Goal: Information Seeking & Learning: Learn about a topic

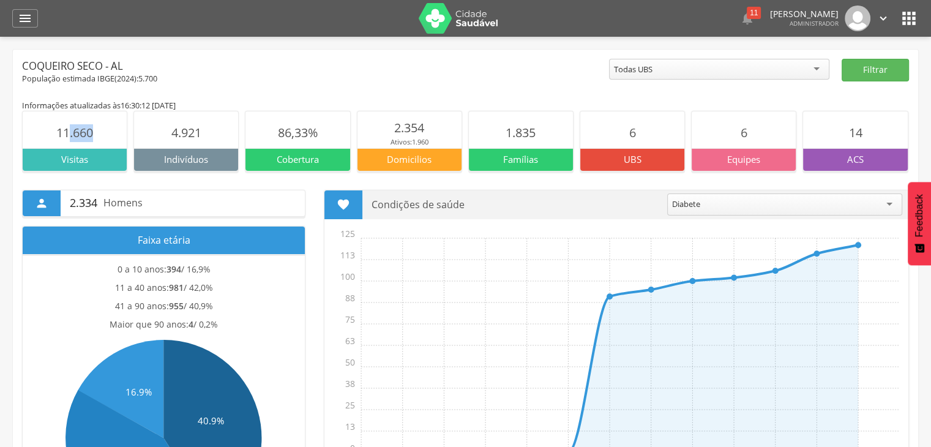
drag, startPoint x: 70, startPoint y: 133, endPoint x: 116, endPoint y: 125, distance: 46.6
click at [111, 127] on section "11.660" at bounding box center [75, 129] width 104 height 37
click at [177, 139] on span "4.921" at bounding box center [186, 132] width 30 height 17
drag, startPoint x: 272, startPoint y: 127, endPoint x: 329, endPoint y: 133, distance: 57.8
click at [329, 133] on section "86,33%" at bounding box center [297, 129] width 104 height 37
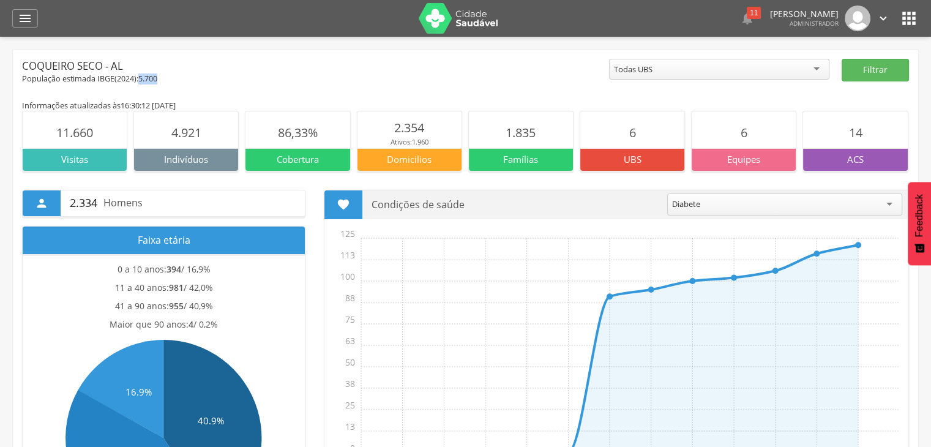
drag, startPoint x: 141, startPoint y: 79, endPoint x: 158, endPoint y: 79, distance: 17.7
click at [157, 79] on span "5.700" at bounding box center [147, 78] width 19 height 10
click at [147, 75] on span "5.700" at bounding box center [147, 78] width 19 height 10
click at [127, 76] on span "2024" at bounding box center [125, 78] width 17 height 10
drag, startPoint x: 382, startPoint y: 157, endPoint x: 428, endPoint y: 141, distance: 48.4
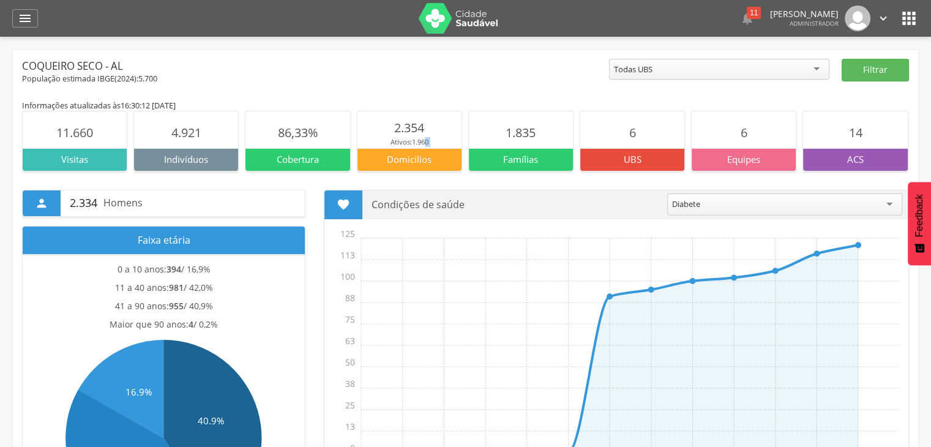
click at [427, 142] on section "2.354 Ativos: 1.960 Domicilios" at bounding box center [409, 141] width 105 height 60
drag, startPoint x: 531, startPoint y: 129, endPoint x: 516, endPoint y: 123, distance: 15.1
click at [513, 122] on section "1.835" at bounding box center [521, 129] width 104 height 37
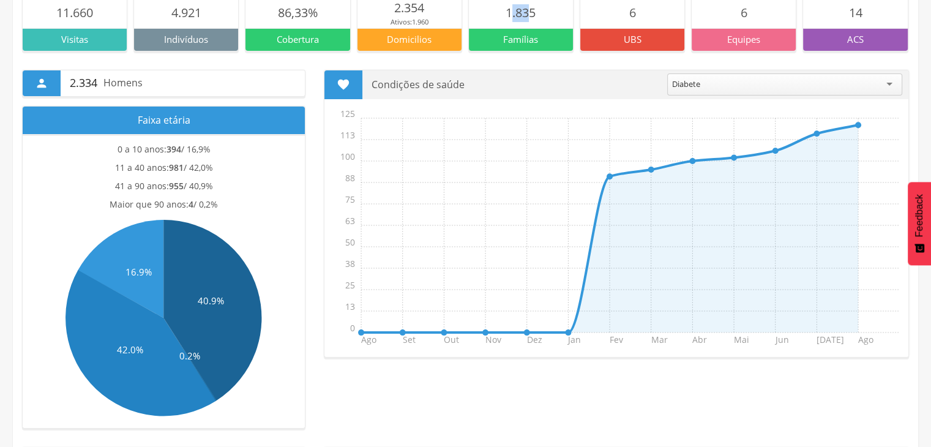
scroll to position [121, 0]
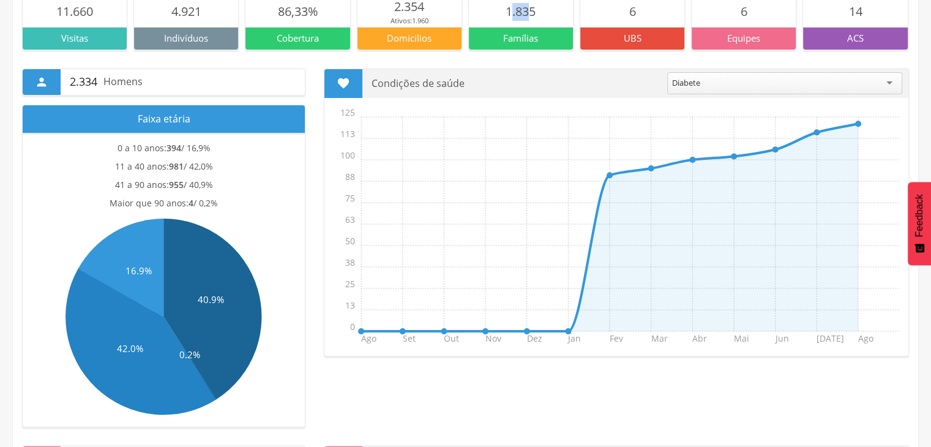
drag, startPoint x: 71, startPoint y: 76, endPoint x: 146, endPoint y: 80, distance: 74.7
click at [138, 80] on p "2.334 Homens" at bounding box center [183, 82] width 226 height 26
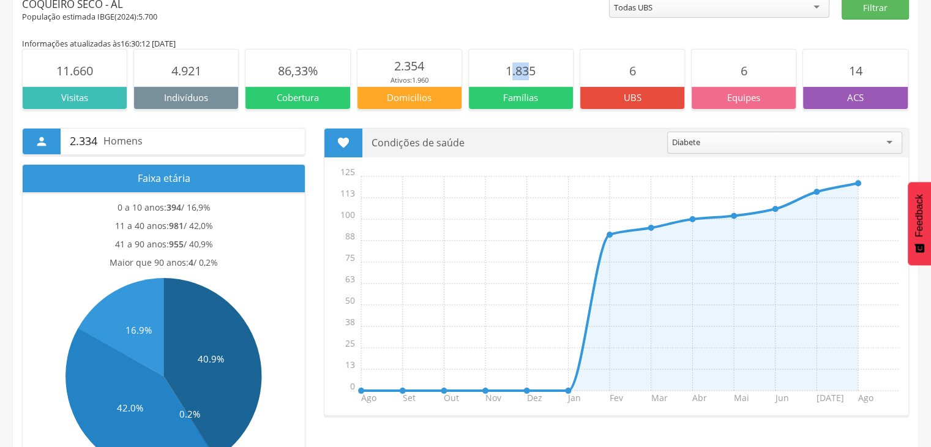
scroll to position [61, 0]
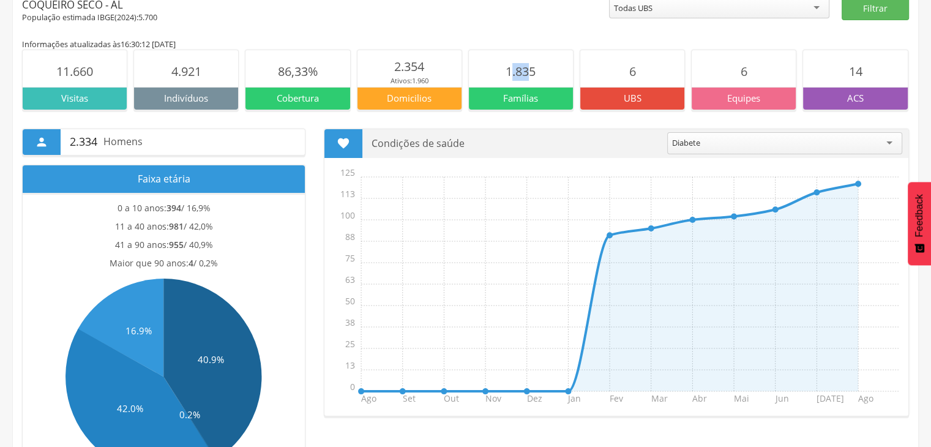
drag, startPoint x: 372, startPoint y: 140, endPoint x: 466, endPoint y: 136, distance: 93.7
click at [466, 136] on p "Condições de saúde" at bounding box center [514, 143] width 286 height 29
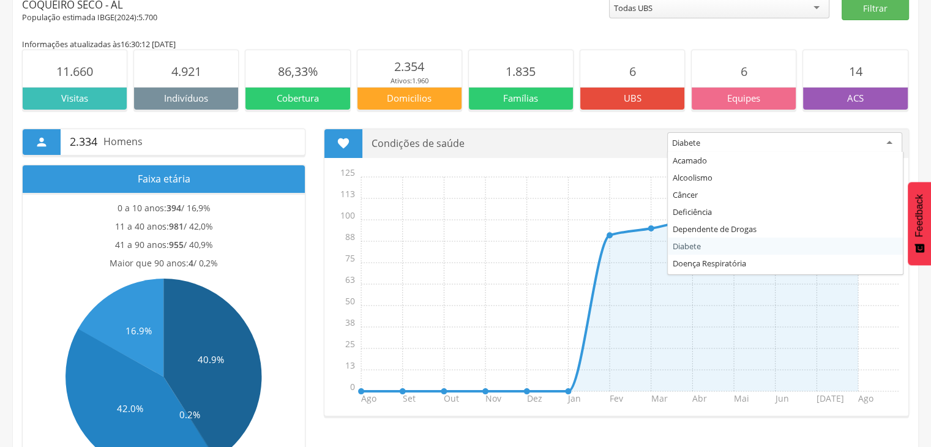
click at [742, 141] on div "Diabete" at bounding box center [784, 143] width 235 height 22
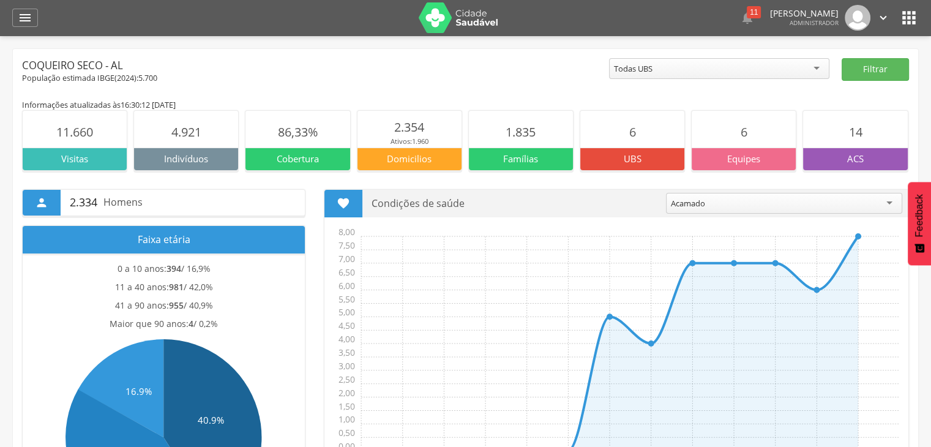
scroll to position [0, 0]
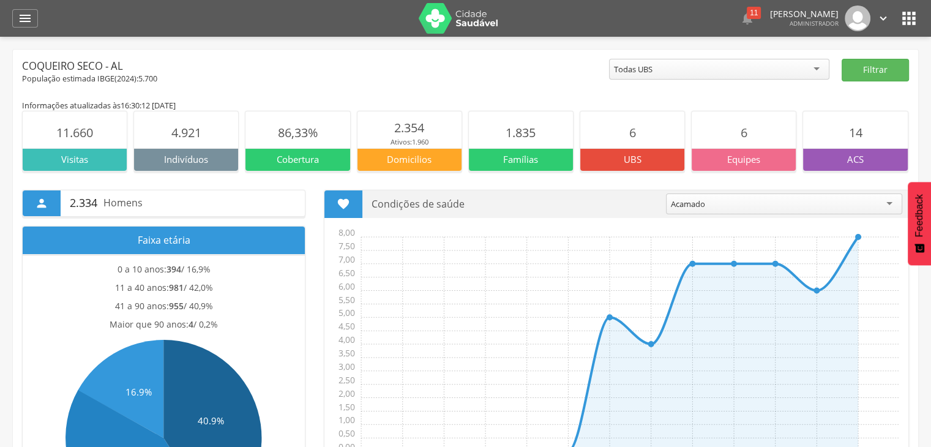
click at [914, 10] on icon "" at bounding box center [909, 19] width 20 height 20
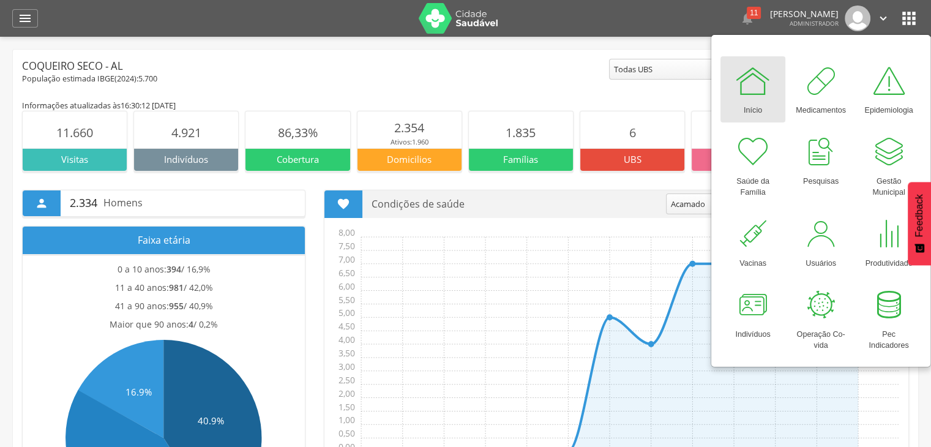
click at [594, 74] on div "População estimada IBGE( 2024 ): 5.700" at bounding box center [315, 78] width 587 height 11
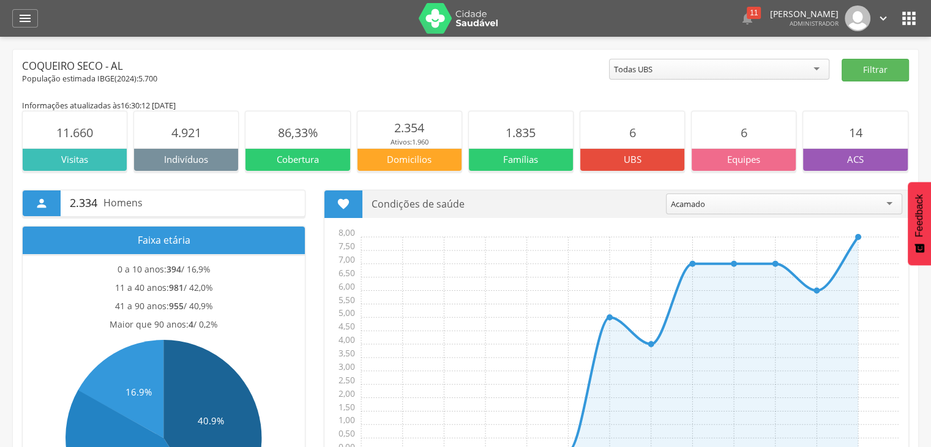
click at [911, 13] on icon "" at bounding box center [909, 19] width 20 height 20
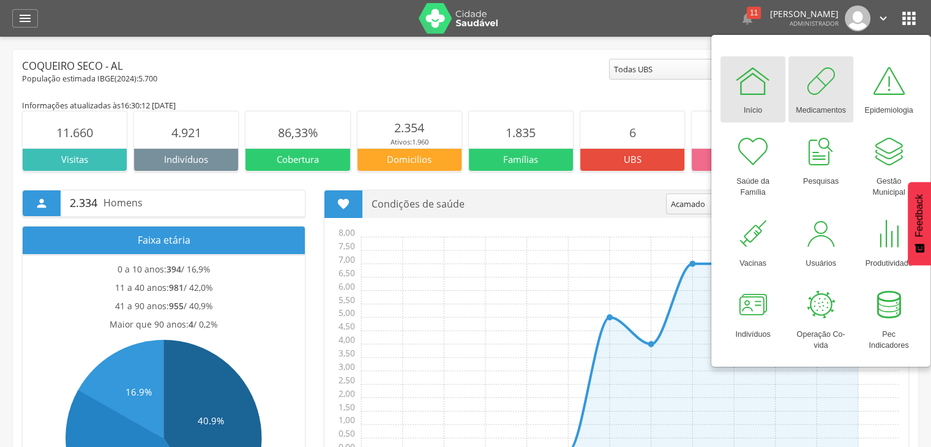
click at [820, 87] on div at bounding box center [820, 80] width 37 height 37
